Goal: Find specific page/section: Find specific page/section

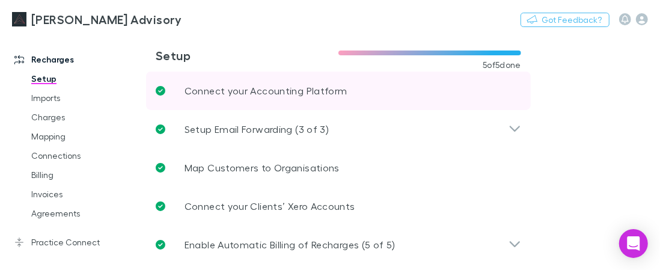
scroll to position [13, 0]
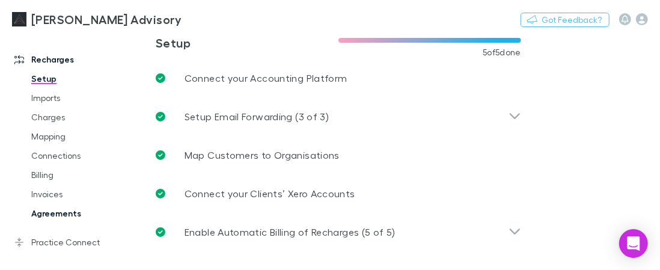
click at [55, 205] on link "Agreements" at bounding box center [83, 213] width 129 height 19
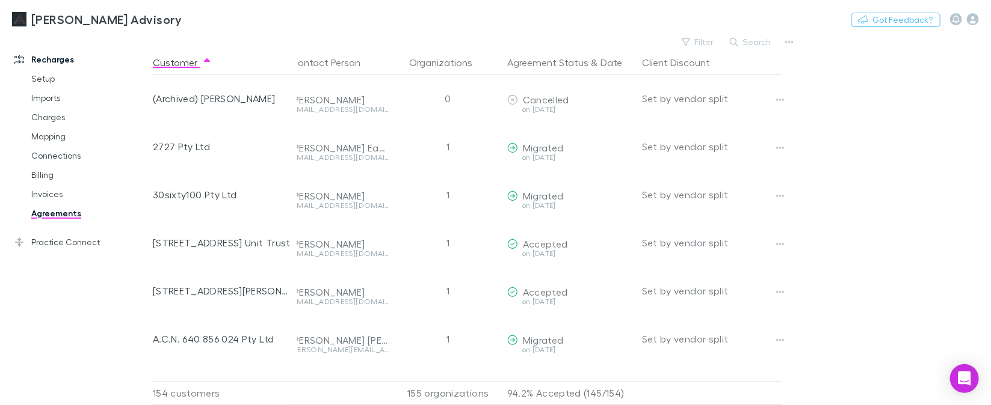
scroll to position [0, 11]
click at [660, 39] on button "Search" at bounding box center [751, 42] width 55 height 14
type input "*"
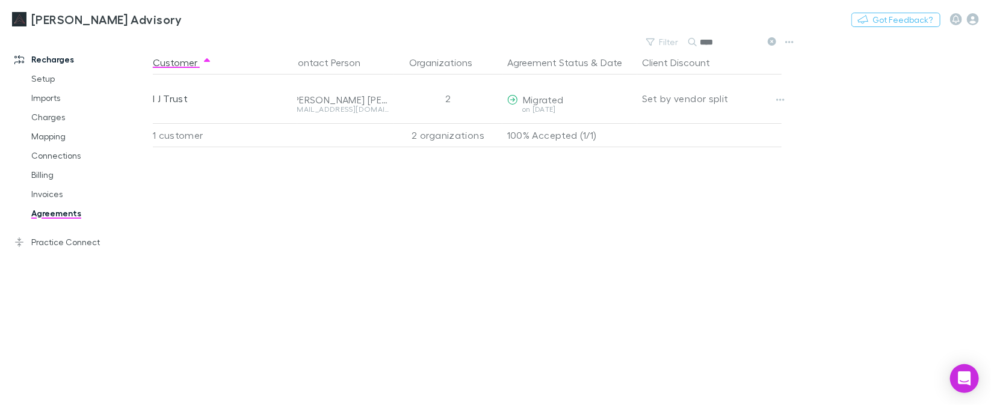
type input "***"
